Goal: Information Seeking & Learning: Check status

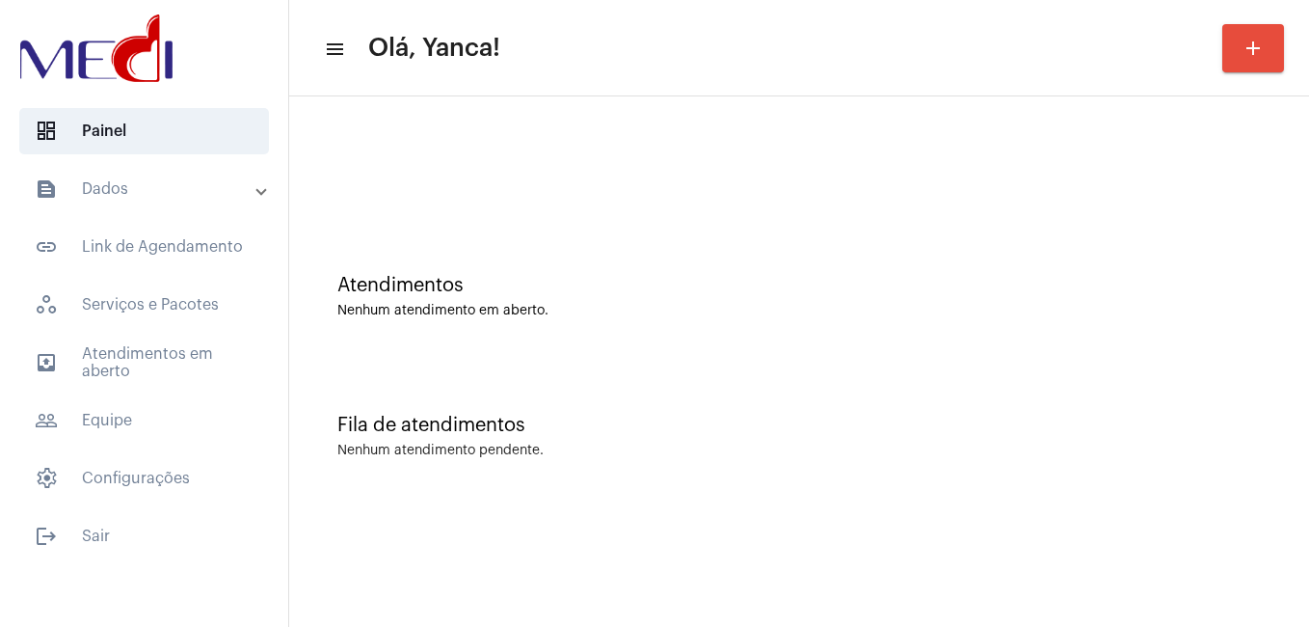
click at [150, 161] on mat-list "dashboard Painel text_snippet_outlined Dados text_snippet_outlined Relatórios h…" at bounding box center [144, 329] width 288 height 459
click at [162, 197] on mat-panel-title "text_snippet_outlined Dados" at bounding box center [146, 188] width 223 height 23
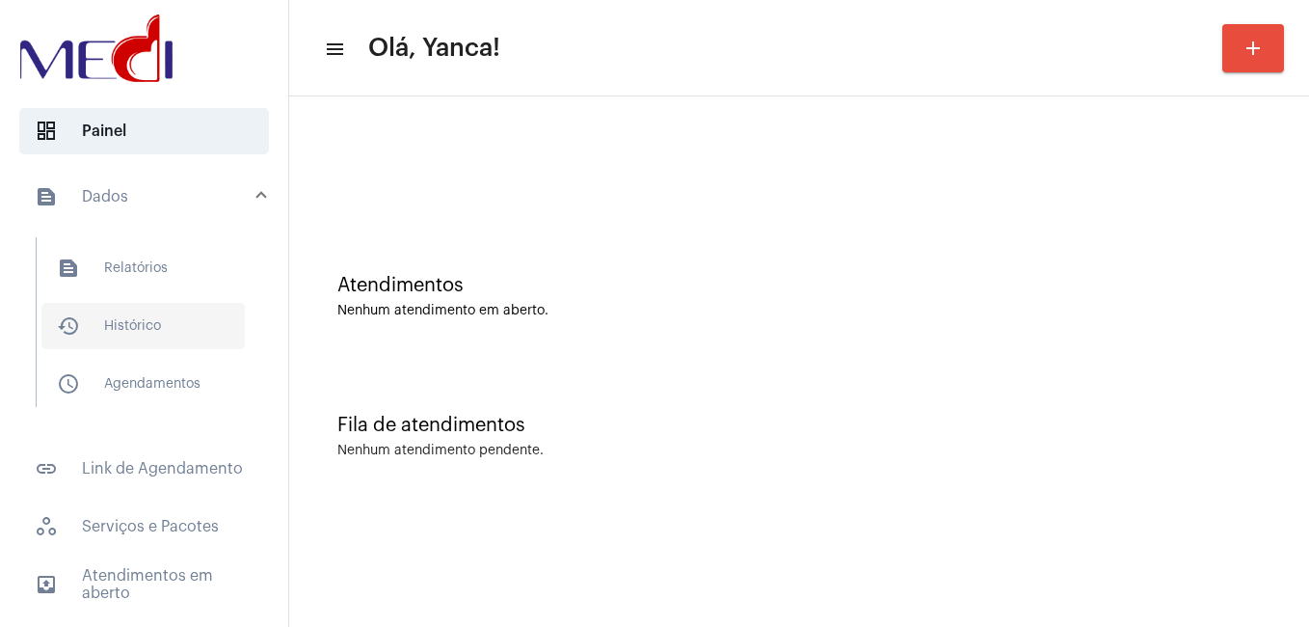
click at [139, 322] on span "history_outlined Histórico" at bounding box center [142, 326] width 203 height 46
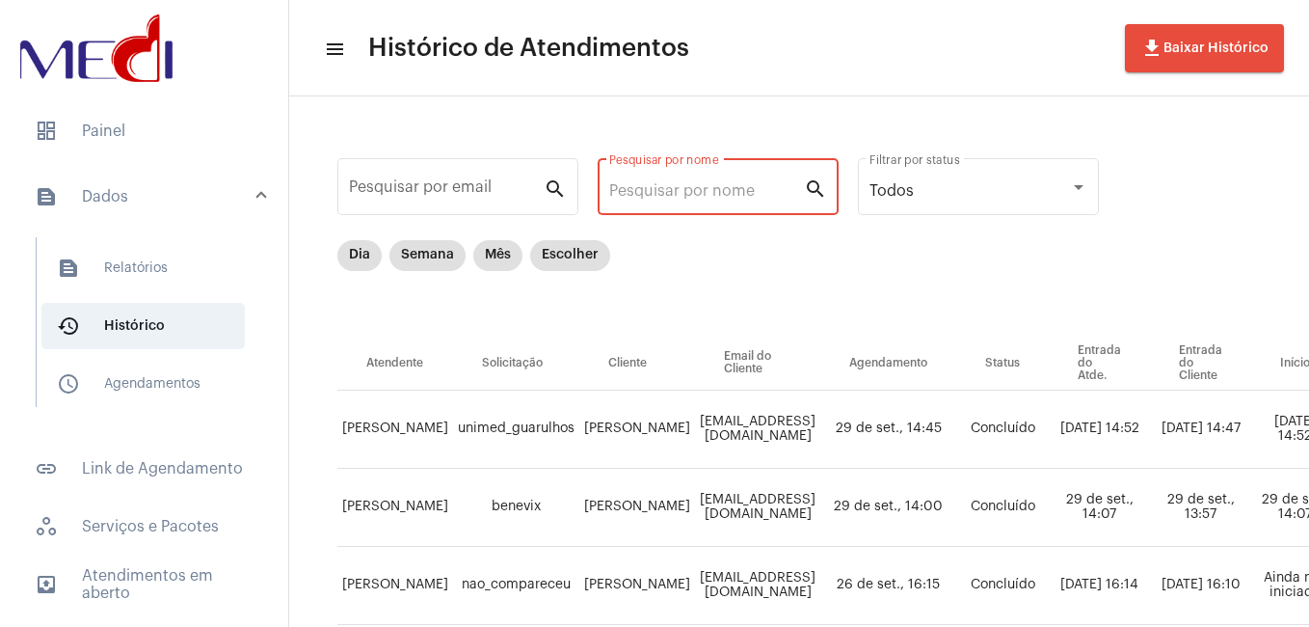
click at [684, 183] on input "Pesquisar por nome" at bounding box center [706, 190] width 195 height 17
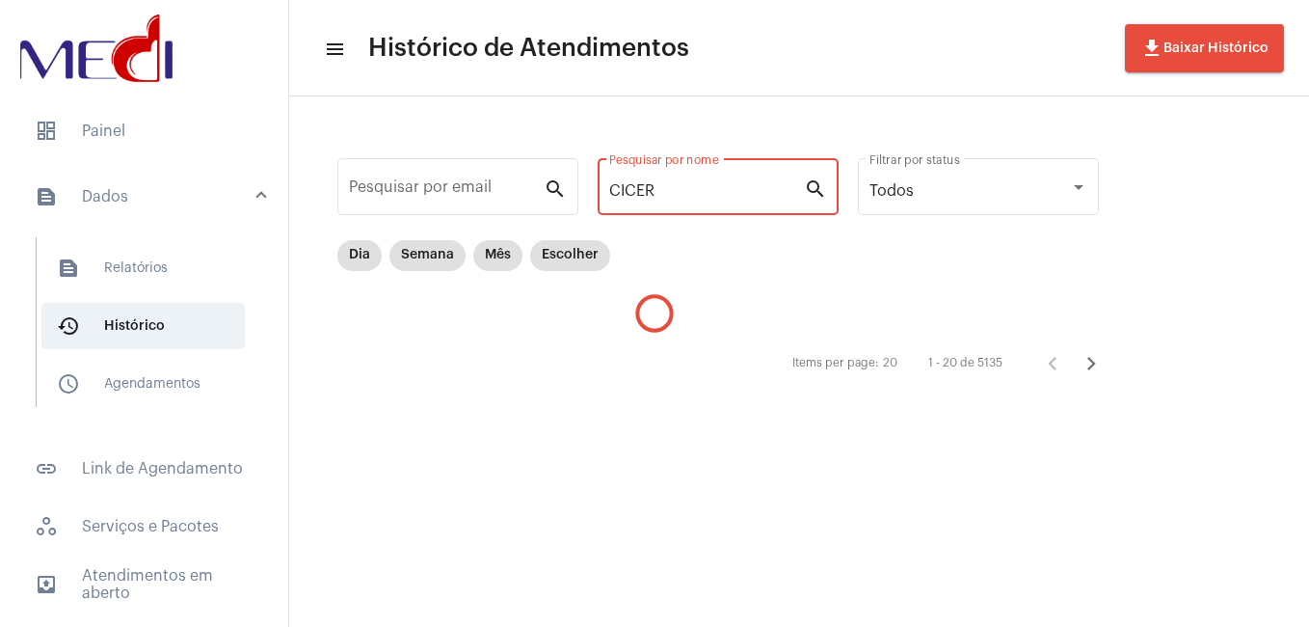
type input "CICERA"
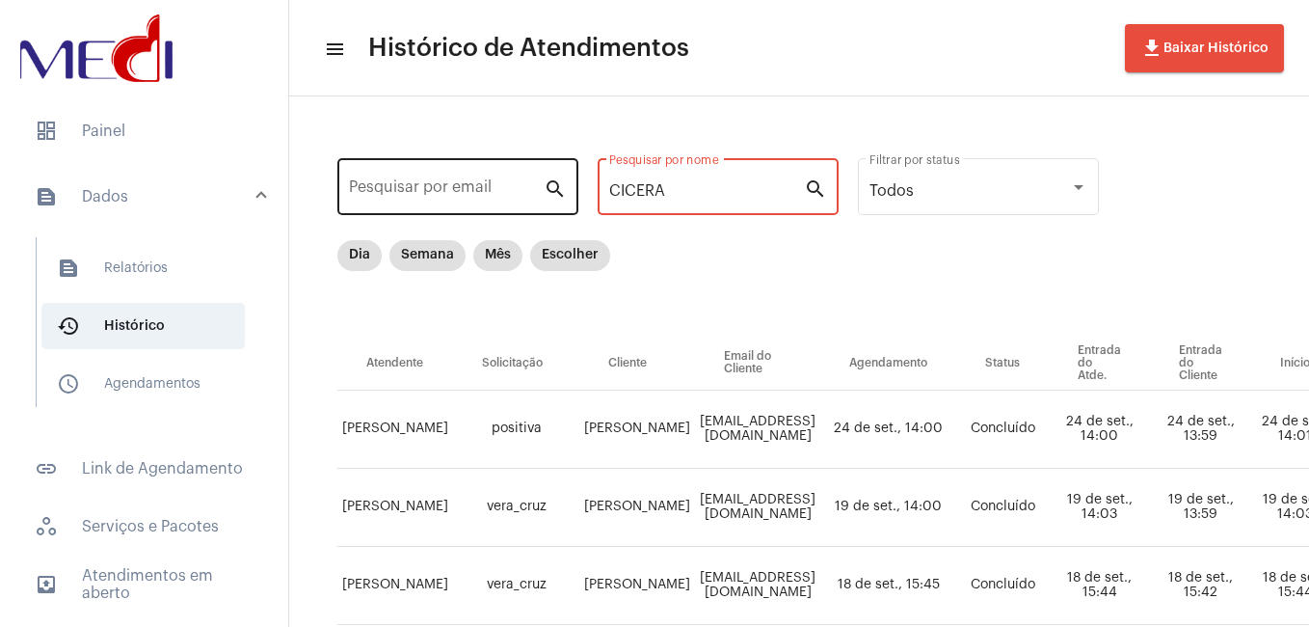
drag, startPoint x: 704, startPoint y: 182, endPoint x: 560, endPoint y: 187, distance: 143.7
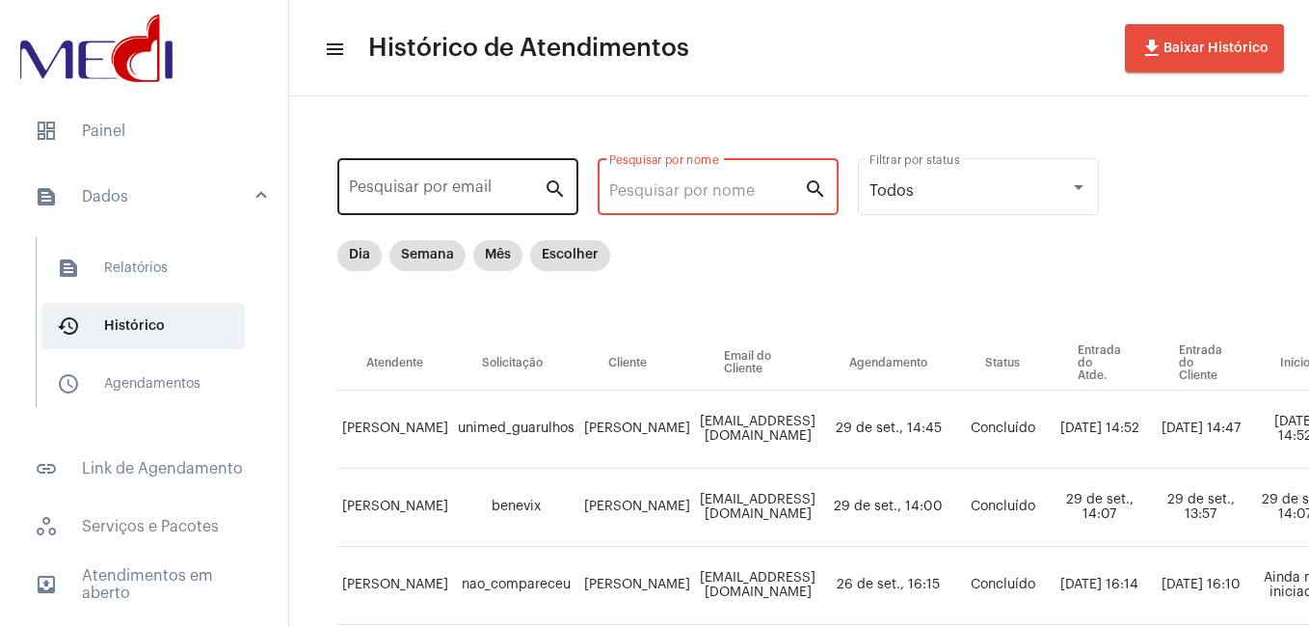
click at [433, 197] on input "Pesquisar por email" at bounding box center [446, 190] width 195 height 17
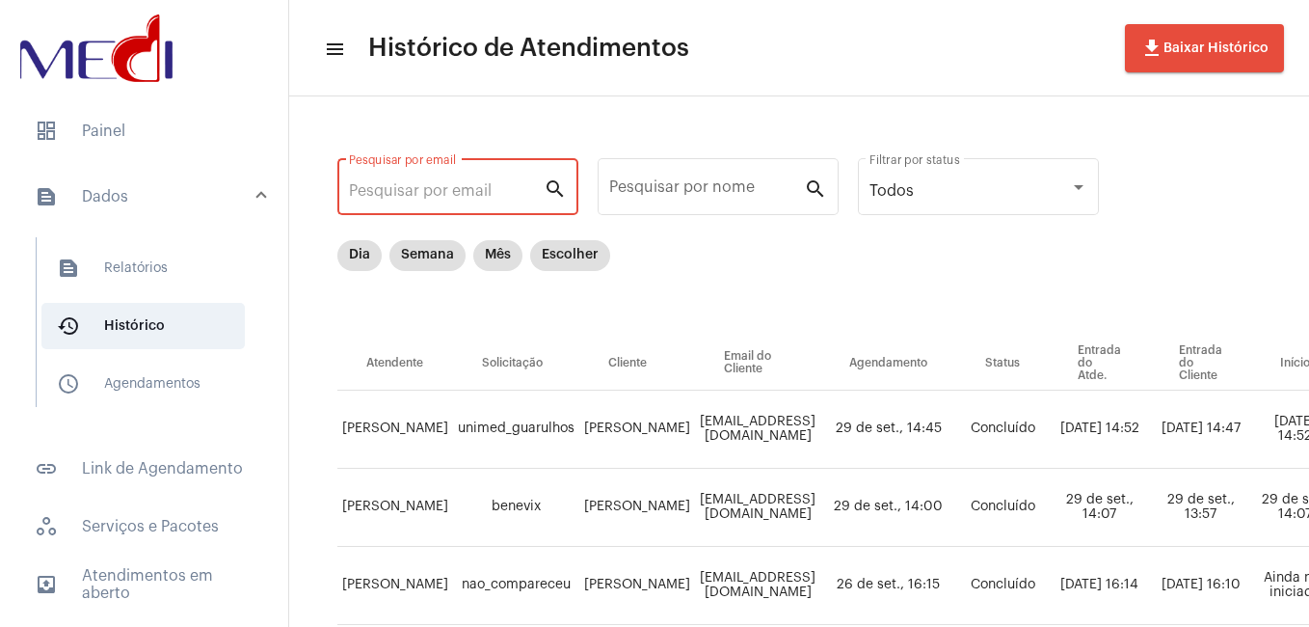
click at [394, 189] on input "Pesquisar por email" at bounding box center [446, 190] width 195 height 17
paste input "[EMAIL_ADDRESS][DOMAIN_NAME]"
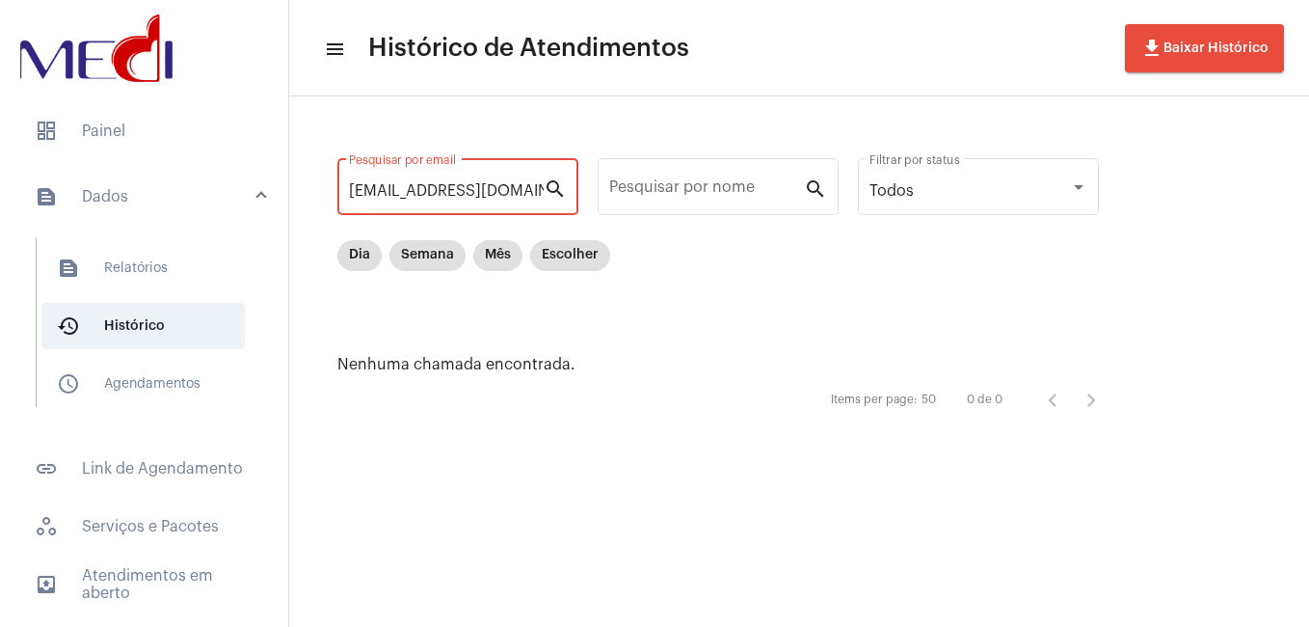
type input "[EMAIL_ADDRESS][DOMAIN_NAME]"
drag, startPoint x: 529, startPoint y: 195, endPoint x: 333, endPoint y: 205, distance: 196.9
click at [333, 205] on div "[EMAIL_ADDRESS][DOMAIN_NAME] Pesquisar por email search Pesquisar por nome sear…" at bounding box center [727, 286] width 839 height 340
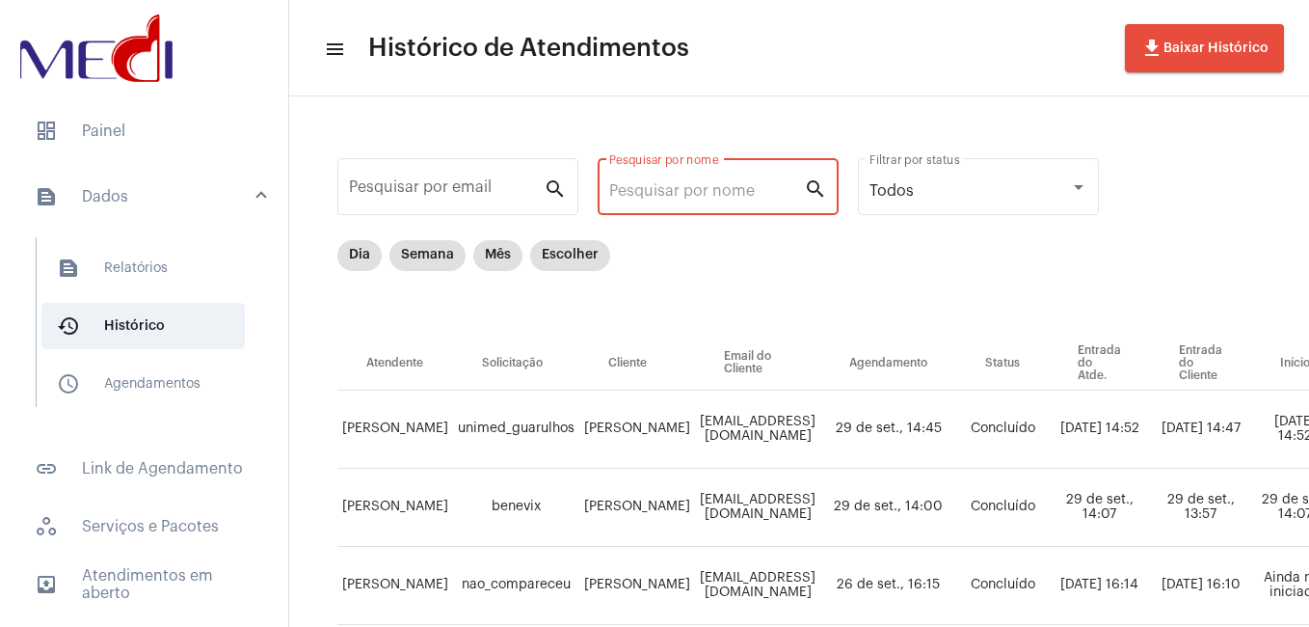
click at [683, 193] on input "Pesquisar por nome" at bounding box center [706, 190] width 195 height 17
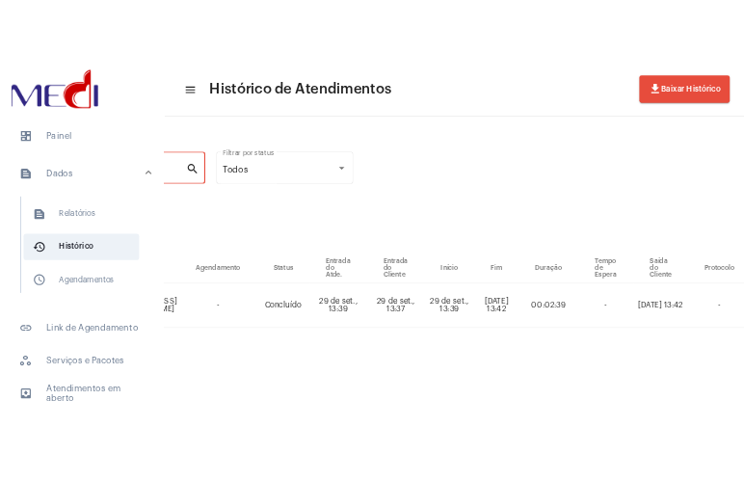
scroll to position [0, 550]
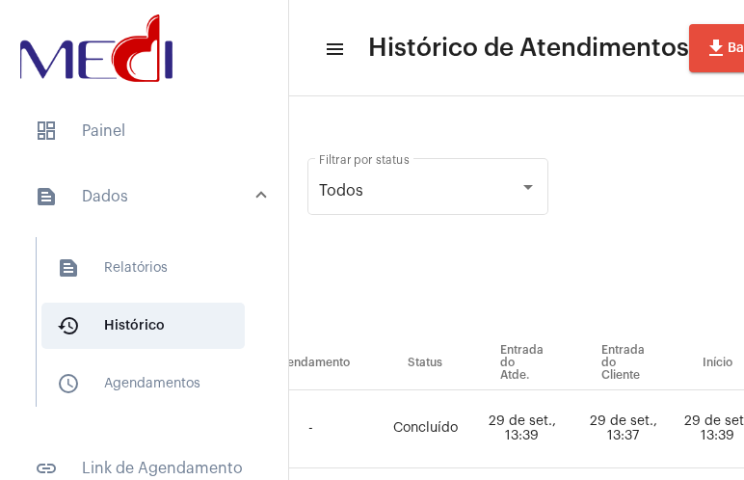
type input "Cicera"
